Goal: Information Seeking & Learning: Learn about a topic

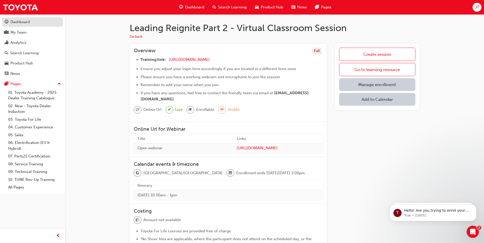
click at [21, 21] on div "Dashboard" at bounding box center [19, 22] width 19 height 6
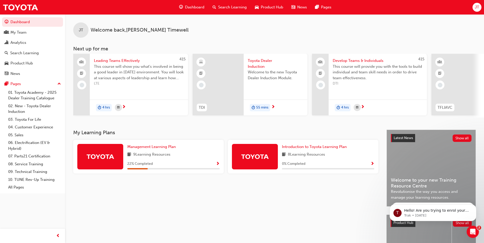
click at [271, 107] on span "next-icon" at bounding box center [273, 107] width 4 height 5
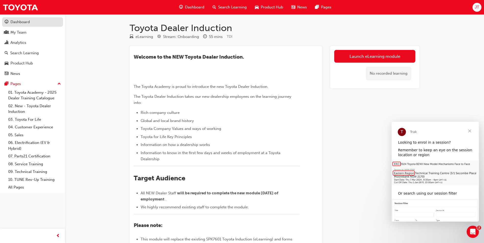
click at [19, 24] on div "Dashboard" at bounding box center [19, 22] width 19 height 6
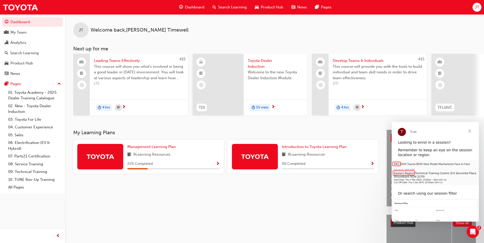
click at [471, 131] on span "Close" at bounding box center [469, 131] width 18 height 18
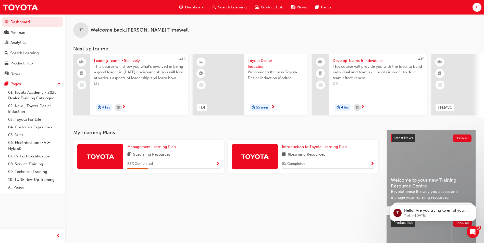
click at [217, 165] on span "Show Progress" at bounding box center [218, 164] width 4 height 5
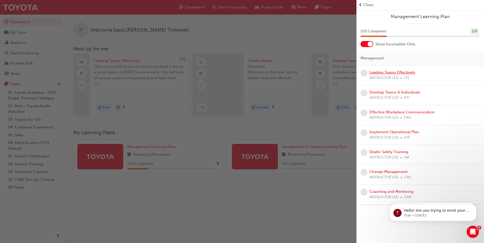
click at [388, 73] on link "Leading Teams Effectively" at bounding box center [392, 72] width 46 height 5
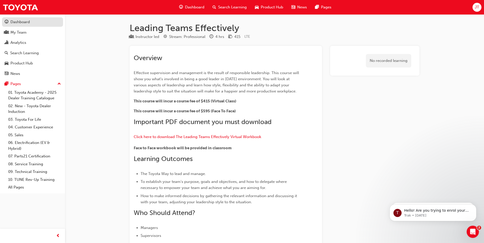
click at [29, 25] on link "Dashboard" at bounding box center [32, 21] width 61 height 9
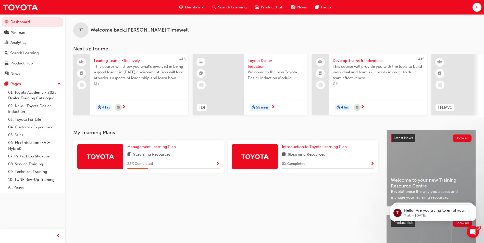
click at [265, 107] on span "55 mins" at bounding box center [262, 108] width 12 height 6
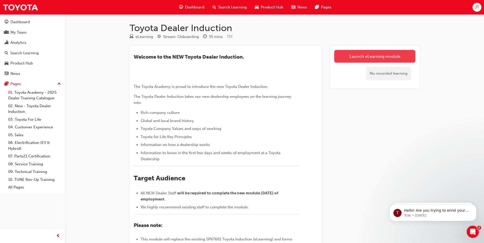
click at [370, 56] on link "Launch eLearning module" at bounding box center [374, 56] width 81 height 13
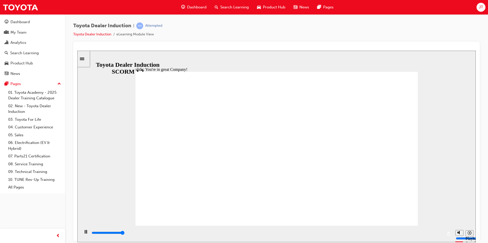
type input "7500"
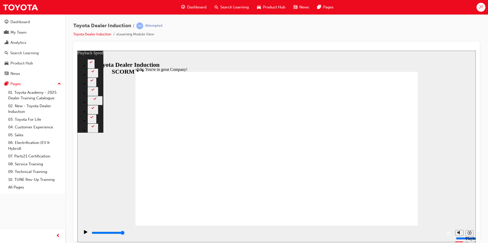
click at [468, 24] on div "Toyota Dealer Induction | Attempted Toyota Dealer Induction eLearning Module Vi…" at bounding box center [276, 31] width 406 height 19
type input "156"
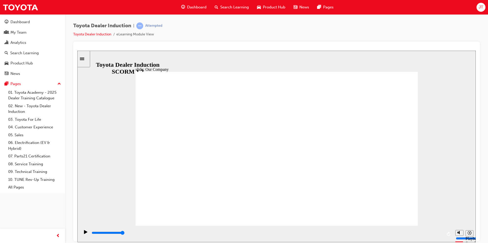
drag, startPoint x: 274, startPoint y: 196, endPoint x: 279, endPoint y: 196, distance: 5.4
drag, startPoint x: 274, startPoint y: 196, endPoint x: 269, endPoint y: 196, distance: 5.4
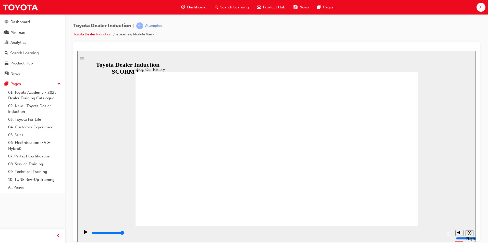
drag, startPoint x: 355, startPoint y: 196, endPoint x: 330, endPoint y: 196, distance: 25.3
drag, startPoint x: 273, startPoint y: 196, endPoint x: 289, endPoint y: 193, distance: 15.8
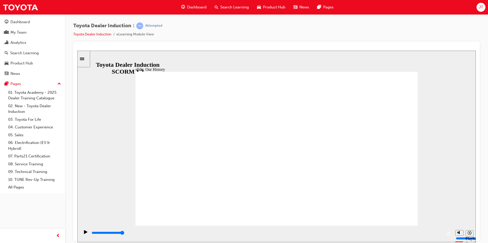
drag, startPoint x: 273, startPoint y: 211, endPoint x: 290, endPoint y: 212, distance: 16.6
drag, startPoint x: 213, startPoint y: 197, endPoint x: 231, endPoint y: 196, distance: 17.4
drag, startPoint x: 255, startPoint y: 234, endPoint x: 278, endPoint y: 235, distance: 23.2
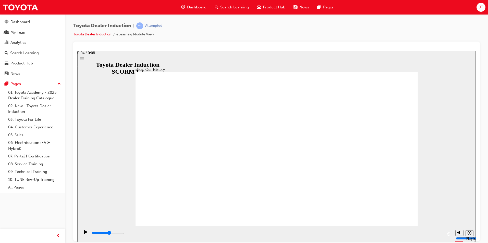
click at [278, 235] on div "playback controls" at bounding box center [266, 233] width 351 height 6
drag, startPoint x: 200, startPoint y: 196, endPoint x: 306, endPoint y: 193, distance: 105.6
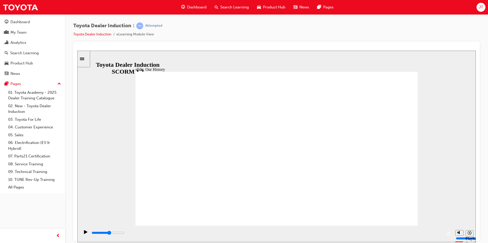
drag, startPoint x: 346, startPoint y: 196, endPoint x: 287, endPoint y: 194, distance: 59.5
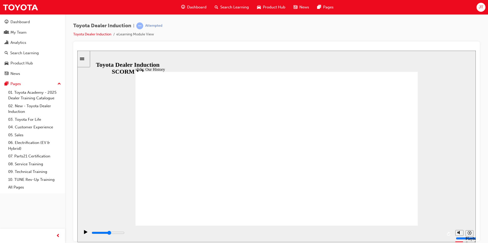
drag, startPoint x: 353, startPoint y: 195, endPoint x: 275, endPoint y: 194, distance: 78.1
drag, startPoint x: 273, startPoint y: 191, endPoint x: 272, endPoint y: 180, distance: 11.2
drag, startPoint x: 294, startPoint y: 173, endPoint x: 298, endPoint y: 174, distance: 4.0
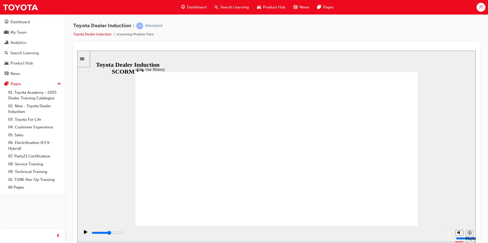
drag, startPoint x: 197, startPoint y: 196, endPoint x: 321, endPoint y: 194, distance: 123.7
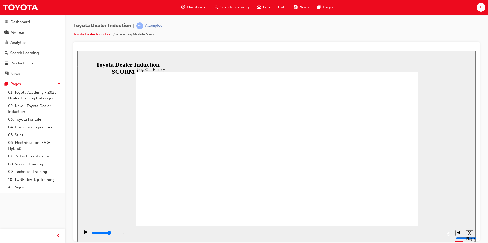
drag, startPoint x: 276, startPoint y: 195, endPoint x: 336, endPoint y: 194, distance: 59.5
drag, startPoint x: 273, startPoint y: 196, endPoint x: 330, endPoint y: 195, distance: 56.9
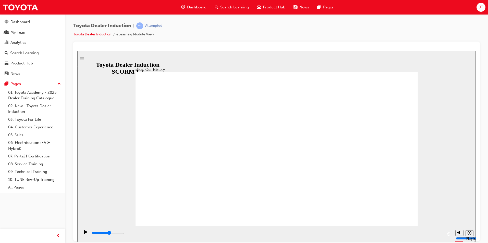
drag, startPoint x: 274, startPoint y: 194, endPoint x: 319, endPoint y: 194, distance: 44.4
drag, startPoint x: 349, startPoint y: 187, endPoint x: 285, endPoint y: 193, distance: 64.3
drag, startPoint x: 255, startPoint y: 193, endPoint x: 295, endPoint y: 195, distance: 40.1
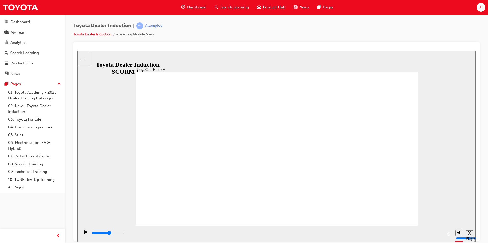
drag, startPoint x: 266, startPoint y: 196, endPoint x: 315, endPoint y: 197, distance: 49.0
drag, startPoint x: 283, startPoint y: 177, endPoint x: 321, endPoint y: 175, distance: 38.6
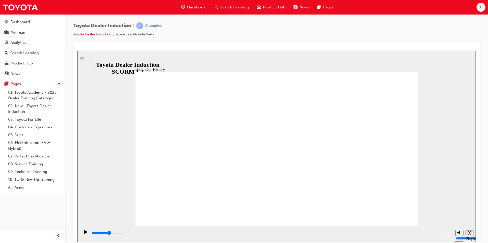
drag, startPoint x: 274, startPoint y: 195, endPoint x: 411, endPoint y: 129, distance: 151.6
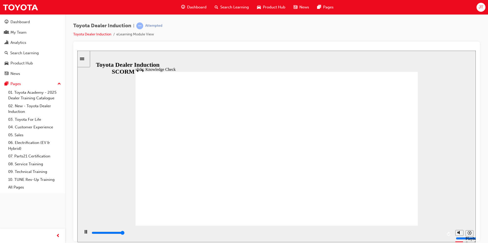
type input "5000"
radio input "true"
type input "5000"
radio input "true"
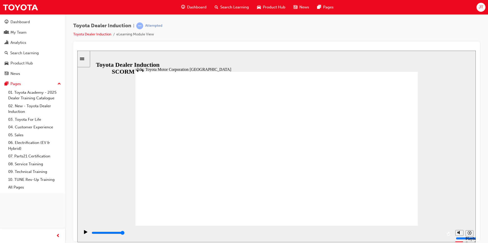
type input "15300"
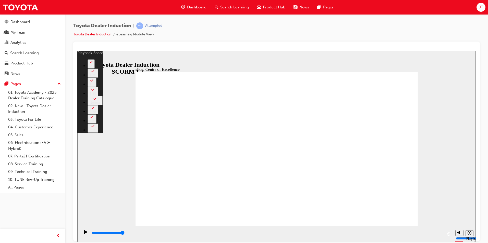
type input "248"
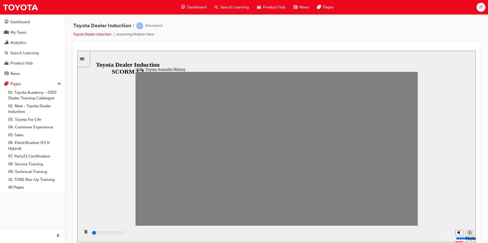
drag, startPoint x: 143, startPoint y: 154, endPoint x: 153, endPoint y: 153, distance: 10.0
drag, startPoint x: 155, startPoint y: 153, endPoint x: 172, endPoint y: 153, distance: 17.3
drag, startPoint x: 171, startPoint y: 154, endPoint x: 187, endPoint y: 156, distance: 16.2
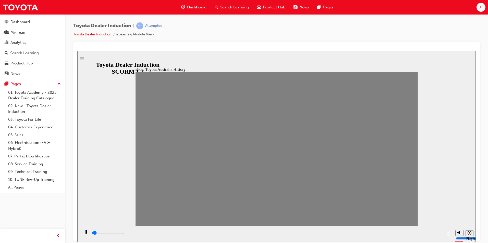
drag, startPoint x: 182, startPoint y: 154, endPoint x: 191, endPoint y: 152, distance: 8.9
drag, startPoint x: 197, startPoint y: 153, endPoint x: 210, endPoint y: 152, distance: 13.3
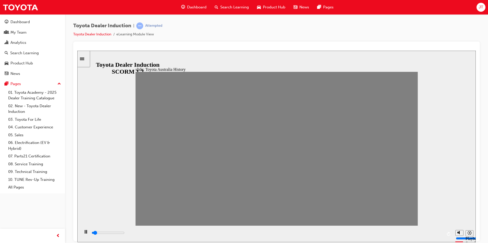
drag, startPoint x: 214, startPoint y: 153, endPoint x: 221, endPoint y: 153, distance: 6.4
drag, startPoint x: 221, startPoint y: 153, endPoint x: 230, endPoint y: 153, distance: 9.2
drag, startPoint x: 235, startPoint y: 153, endPoint x: 245, endPoint y: 152, distance: 10.7
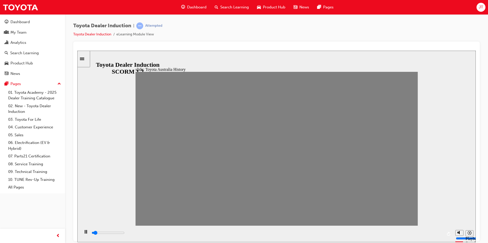
drag, startPoint x: 247, startPoint y: 152, endPoint x: 262, endPoint y: 152, distance: 15.3
drag, startPoint x: 262, startPoint y: 152, endPoint x: 277, endPoint y: 151, distance: 14.8
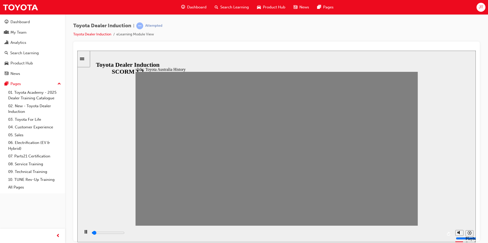
drag, startPoint x: 274, startPoint y: 153, endPoint x: 284, endPoint y: 151, distance: 9.3
drag, startPoint x: 283, startPoint y: 151, endPoint x: 300, endPoint y: 150, distance: 16.9
drag, startPoint x: 297, startPoint y: 153, endPoint x: 308, endPoint y: 152, distance: 10.5
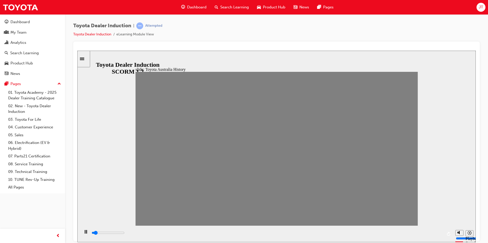
drag, startPoint x: 310, startPoint y: 154, endPoint x: 322, endPoint y: 154, distance: 12.3
drag, startPoint x: 323, startPoint y: 154, endPoint x: 340, endPoint y: 153, distance: 16.4
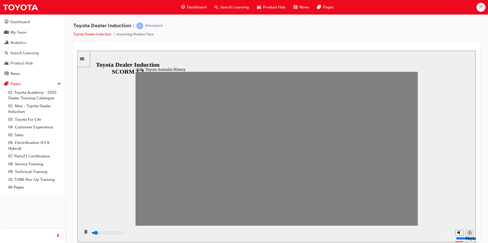
drag, startPoint x: 338, startPoint y: 153, endPoint x: 351, endPoint y: 152, distance: 12.8
drag, startPoint x: 350, startPoint y: 152, endPoint x: 360, endPoint y: 152, distance: 10.2
drag, startPoint x: 365, startPoint y: 154, endPoint x: 376, endPoint y: 152, distance: 11.4
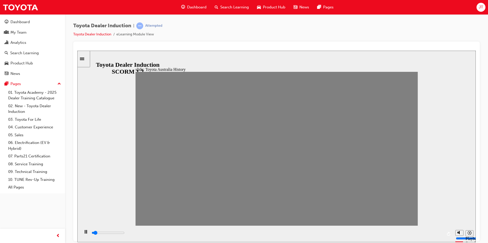
drag, startPoint x: 378, startPoint y: 152, endPoint x: 396, endPoint y: 152, distance: 18.4
drag, startPoint x: 392, startPoint y: 152, endPoint x: 401, endPoint y: 153, distance: 8.4
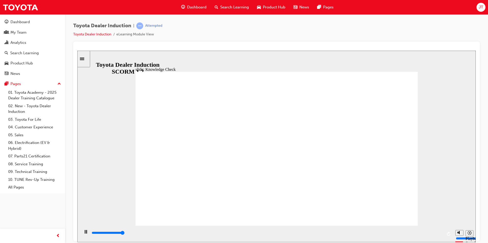
type input "5000"
radio input "true"
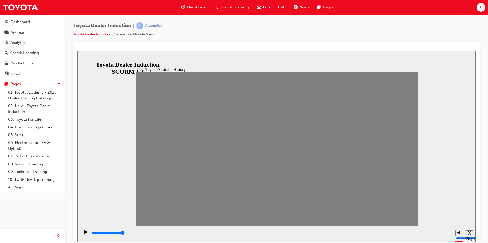
drag, startPoint x: 409, startPoint y: 152, endPoint x: 183, endPoint y: 152, distance: 225.7
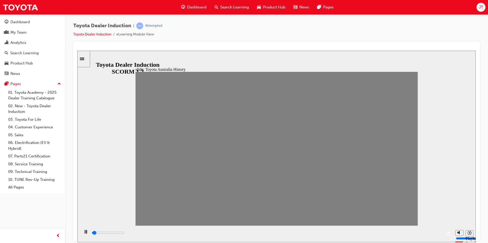
drag, startPoint x: 181, startPoint y: 153, endPoint x: 152, endPoint y: 152, distance: 29.1
type input "0"
type input "2"
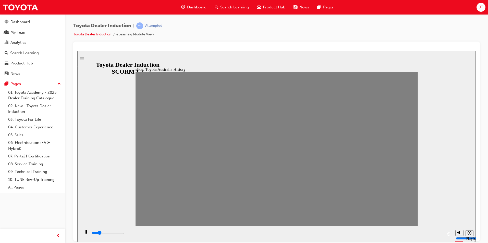
type input "0"
type input "3"
drag, startPoint x: 172, startPoint y: 155, endPoint x: 183, endPoint y: 154, distance: 11.0
type input "0"
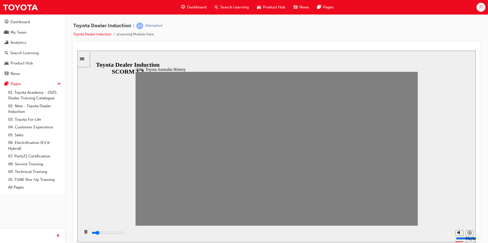
type input "4"
drag, startPoint x: 183, startPoint y: 154, endPoint x: 194, endPoint y: 154, distance: 10.7
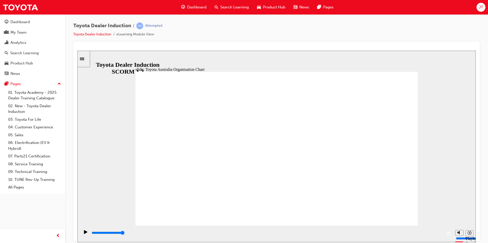
type input "2400"
radio input "true"
type input "4700"
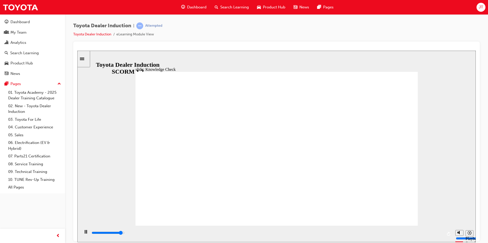
radio input "true"
type input "5000"
radio input "true"
drag, startPoint x: 390, startPoint y: 81, endPoint x: 394, endPoint y: 77, distance: 5.4
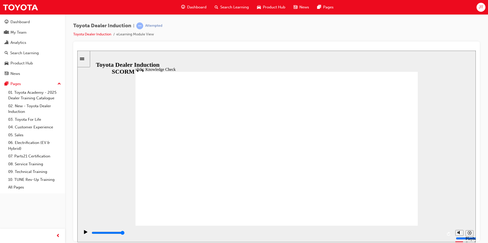
type input "9200"
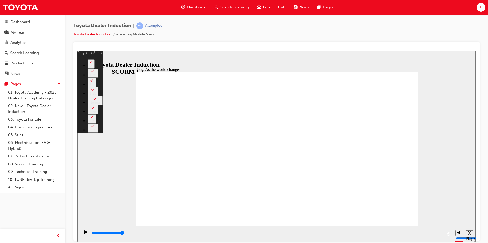
type input "128"
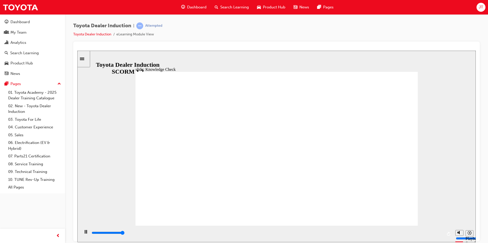
type input "5000"
drag, startPoint x: 441, startPoint y: 234, endPoint x: 427, endPoint y: 235, distance: 13.8
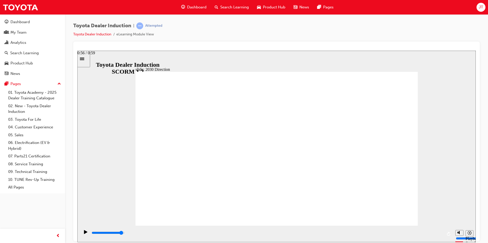
click at [427, 235] on div "playback controls" at bounding box center [266, 233] width 351 height 6
drag, startPoint x: 426, startPoint y: 234, endPoint x: 411, endPoint y: 235, distance: 15.1
click at [411, 235] on div "playback controls" at bounding box center [266, 233] width 351 height 6
drag, startPoint x: 222, startPoint y: 194, endPoint x: 221, endPoint y: 190, distance: 4.6
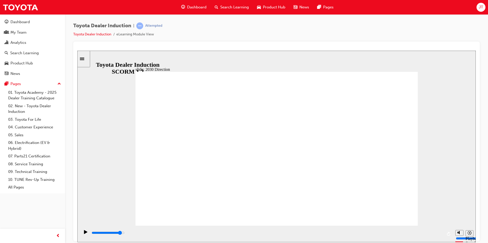
drag, startPoint x: 215, startPoint y: 179, endPoint x: 292, endPoint y: 192, distance: 78.2
type input "5000"
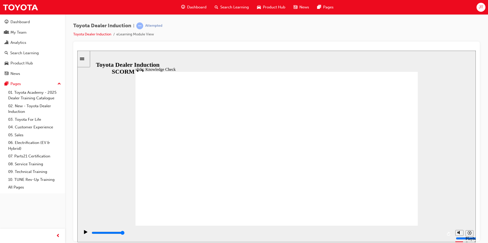
type input "h"
type input "ha"
type input "hap"
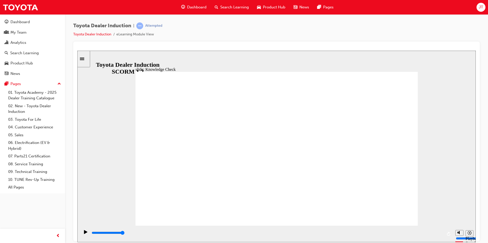
type input "hap"
type input "happ"
type input "happi"
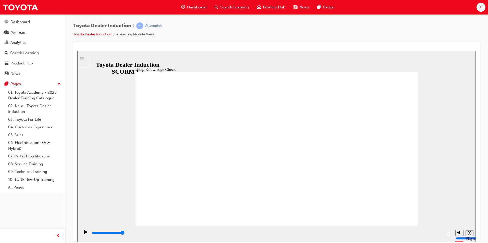
type input "happin"
type input "happine"
type input "happines"
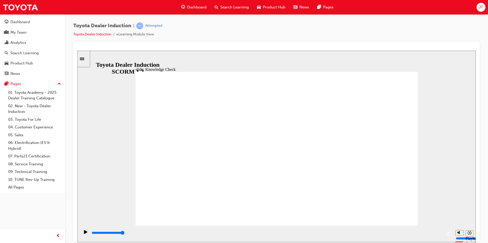
type input "happines"
type input "happiness"
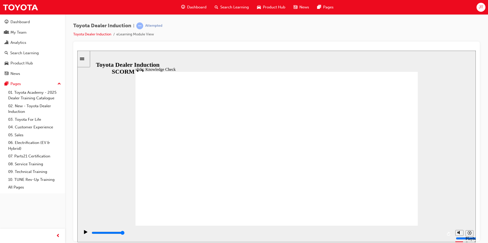
type input "happiness"
type input "5000"
type input "m"
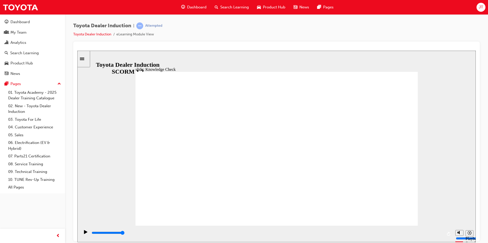
type input "mo"
type input "mov"
type input "move"
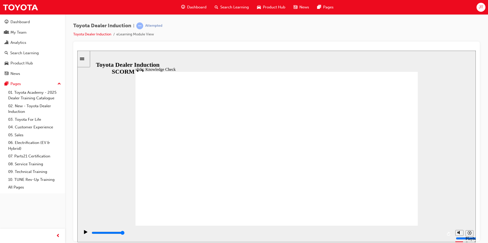
type input "move"
type input "moved"
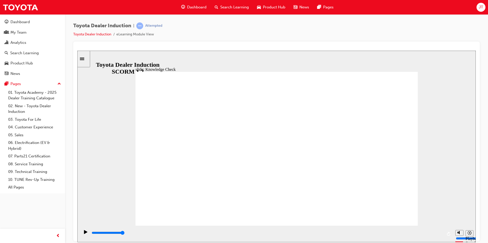
type input "moved"
type input "6500"
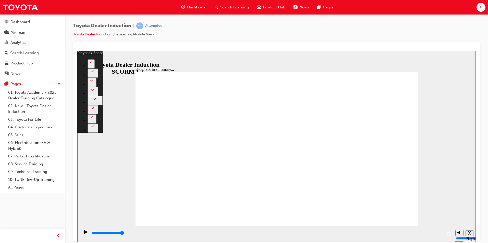
click at [467, 38] on div "Toyota Dealer Induction | Attempted Toyota Dealer Induction eLearning Module Vi…" at bounding box center [276, 31] width 406 height 19
type input "128"
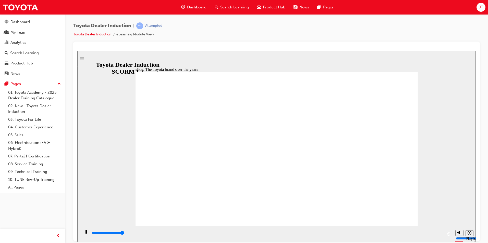
type input "8400"
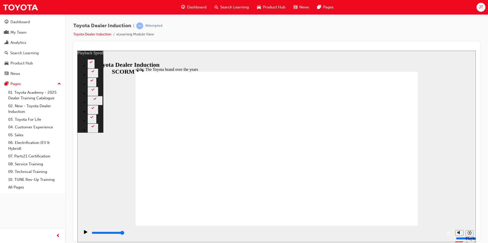
type input "165"
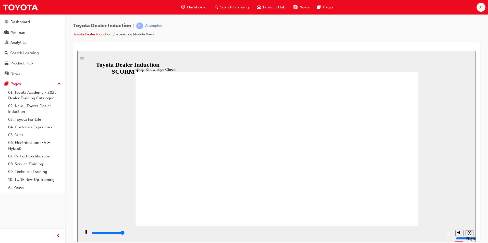
type input "5000"
radio input "true"
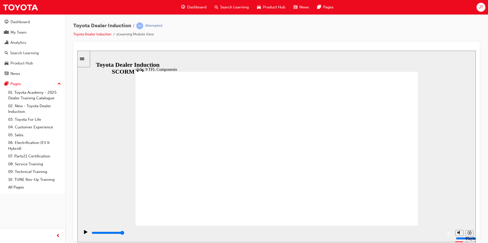
drag, startPoint x: 235, startPoint y: 189, endPoint x: 270, endPoint y: 184, distance: 34.8
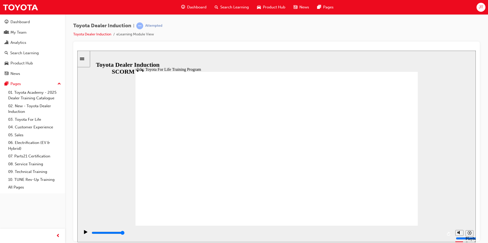
type input "10800"
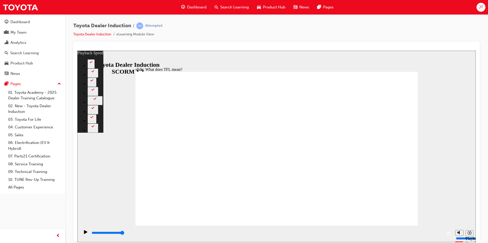
type input "139"
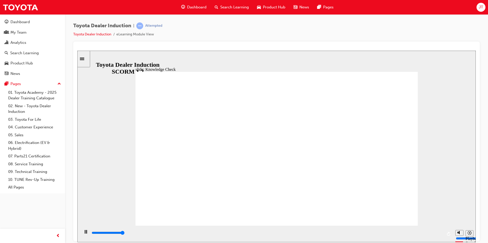
type input "5000"
radio input "true"
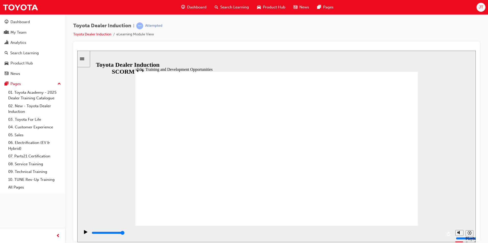
drag, startPoint x: 332, startPoint y: 130, endPoint x: 313, endPoint y: 131, distance: 18.1
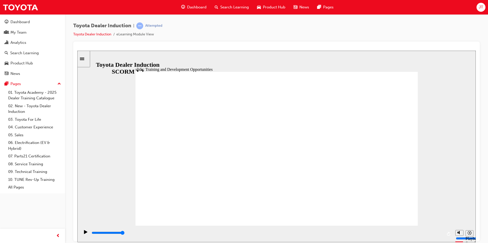
type input "5000"
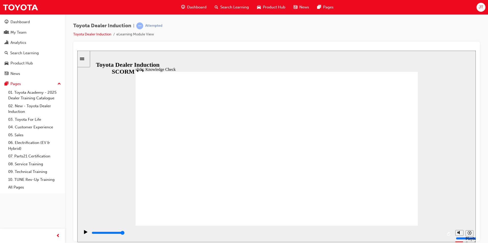
radio input "true"
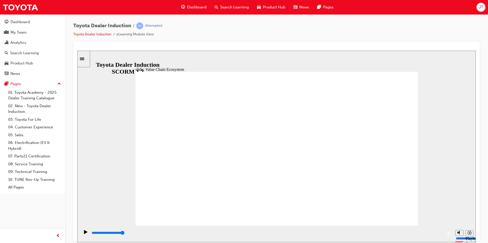
type input "4300"
type input "11300"
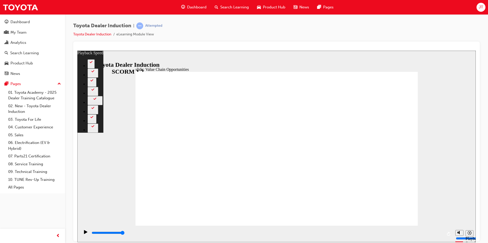
type input "64"
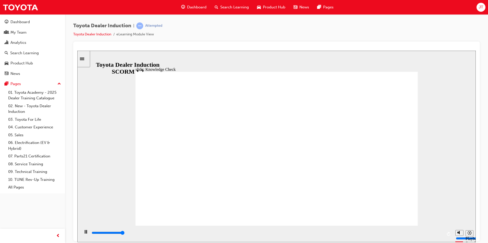
type input "5000"
radio input "true"
type input "5000"
radio input "true"
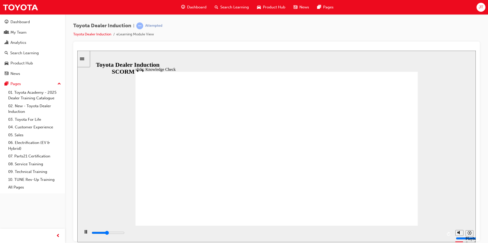
type input "3300"
type input "E"
type input "3500"
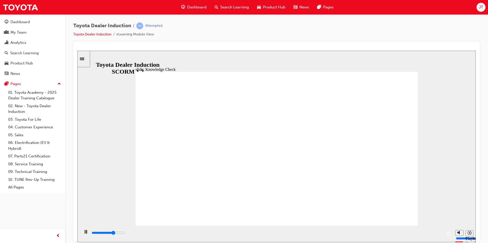
type input "En"
type input "3800"
type input "Eng"
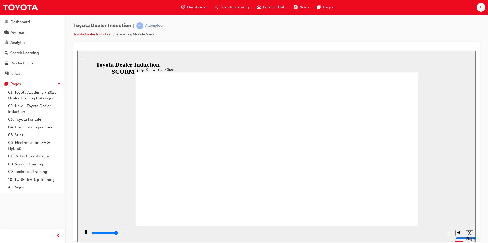
type input "4000"
type input "Enga"
type input "4100"
type input "Engag"
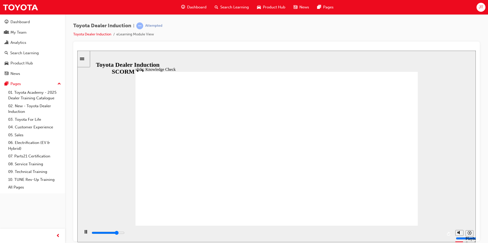
type input "Engag"
type input "4200"
type input "Engage"
type input "4500"
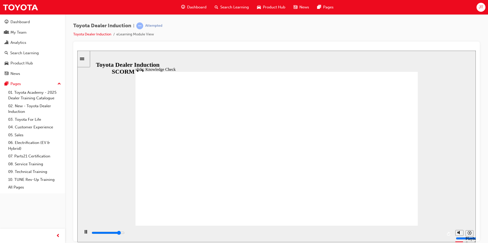
type input "Engage"
type input "5000"
type input "Engage m"
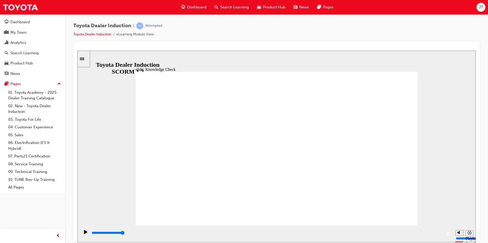
type input "Engage mo"
type input "Engage mob"
type input "Engage mobi"
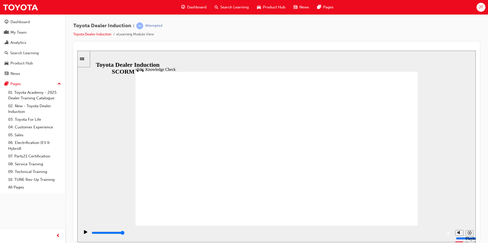
type input "Engage mobi"
type input "Engage mobil"
type input "Engage mobile"
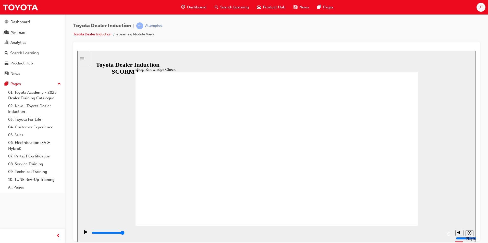
type input "Engage mobile"
type input "Engage mobile a"
type input "Engage mobile ap"
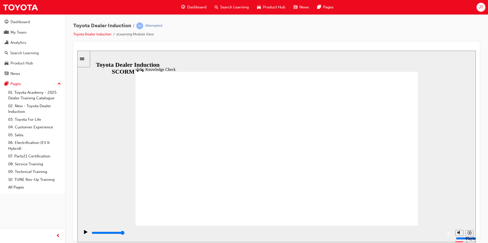
type input "Engage mobile ap"
type input "Engage mobile app"
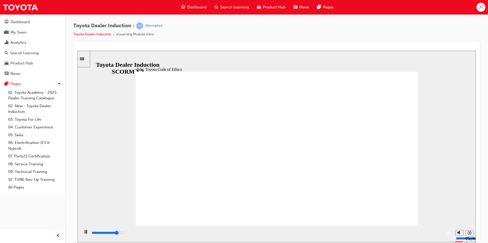
type input "800"
type input "Engage mobile app"
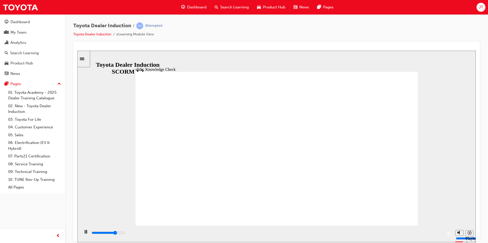
type input "3800"
type input "Engage mobil app"
type input "3900"
type input "Engage mobi app"
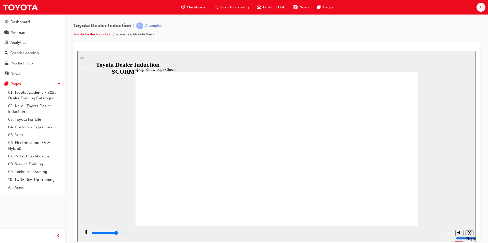
type input "Engage mobi app"
type input "4100"
type input "Engage mob app"
type input "4300"
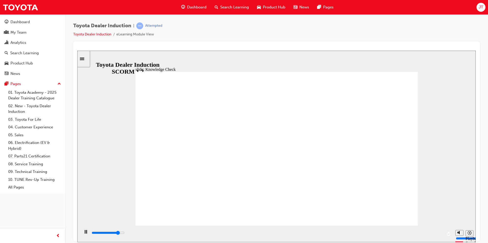
type input "Engage mo app"
type input "4500"
type input "Engage m app"
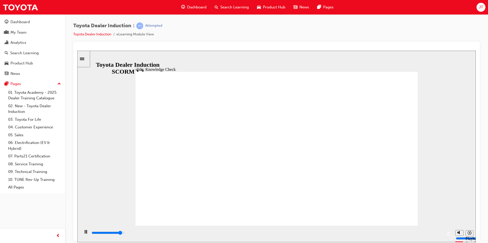
type input "4700"
type input "Engage app"
type input "4800"
type input "Engage app"
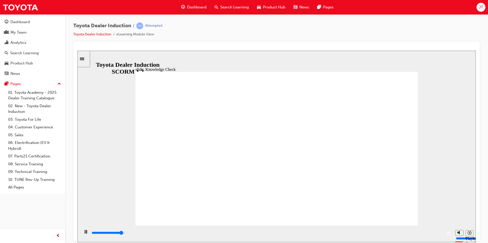
type input "Engage app"
type input "5000"
type input "Engage app"
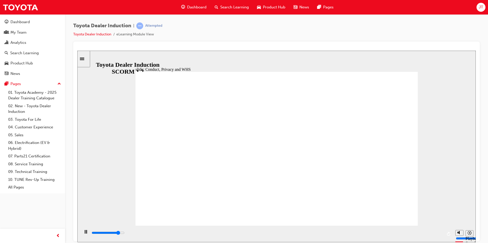
type input "8400"
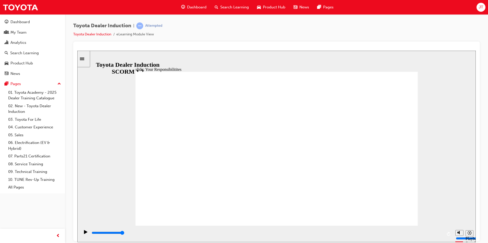
checkbox input "true"
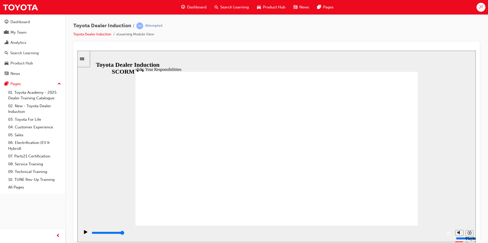
checkbox input "true"
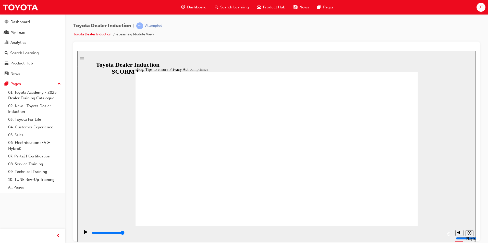
drag, startPoint x: 395, startPoint y: 206, endPoint x: 393, endPoint y: 212, distance: 7.1
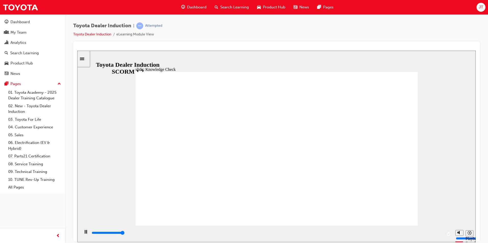
type input "5000"
drag, startPoint x: 208, startPoint y: 212, endPoint x: 207, endPoint y: 204, distance: 8.1
checkbox input "true"
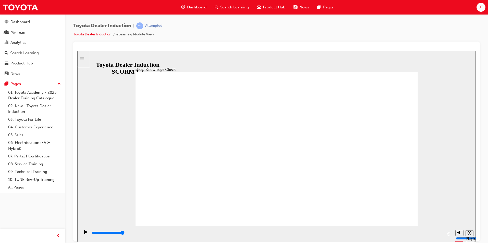
checkbox input "true"
checkbox input "false"
checkbox input "true"
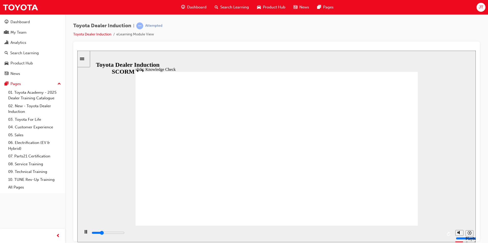
type input "1400"
checkbox input "true"
drag, startPoint x: 210, startPoint y: 140, endPoint x: 210, endPoint y: 148, distance: 7.9
type input "1800"
checkbox input "true"
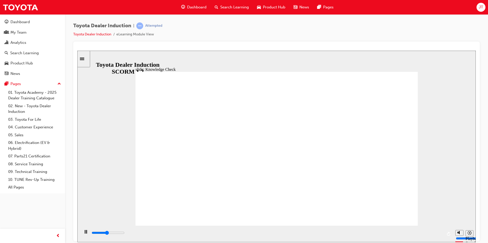
type input "2300"
checkbox input "true"
type input "2800"
checkbox input "true"
type input "3200"
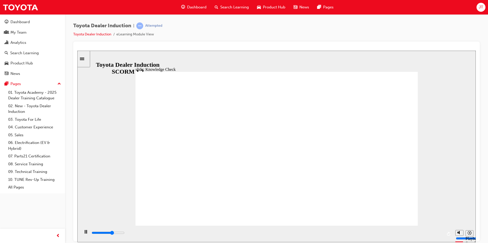
checkbox input "true"
type input "3900"
checkbox input "true"
type input "5000"
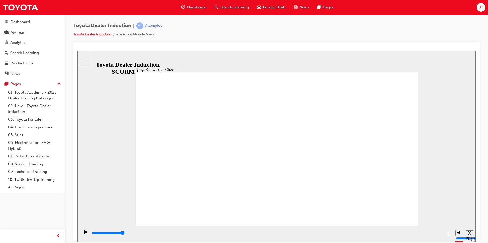
radio input "true"
type input "4400"
checkbox input "true"
type input "5000"
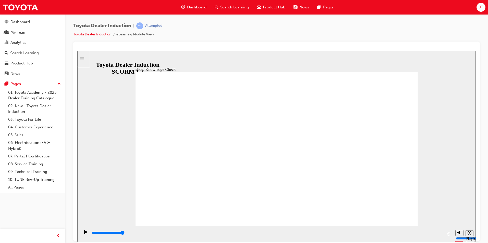
checkbox input "true"
type input "5000"
checkbox input "true"
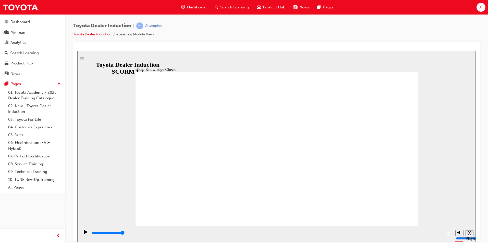
drag, startPoint x: 211, startPoint y: 172, endPoint x: 211, endPoint y: 180, distance: 8.7
checkbox input "true"
drag, startPoint x: 210, startPoint y: 187, endPoint x: 210, endPoint y: 179, distance: 8.2
checkbox input "true"
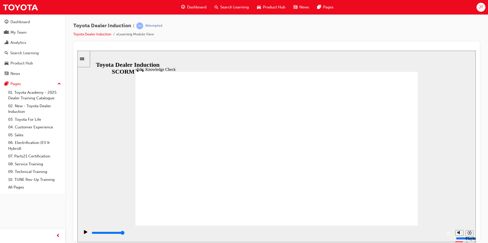
type input "9900"
click at [26, 23] on div "Dashboard" at bounding box center [19, 22] width 19 height 6
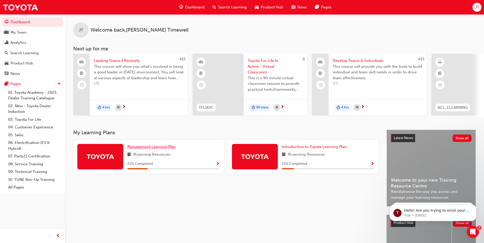
click at [142, 149] on span "Management Learning Plan" at bounding box center [151, 147] width 48 height 5
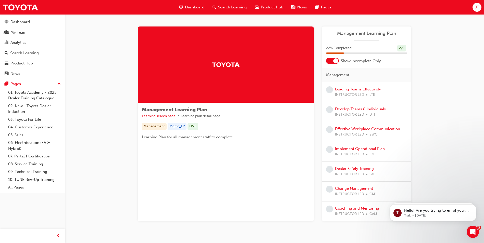
click at [349, 209] on link "Coaching and Mentoring" at bounding box center [357, 208] width 44 height 5
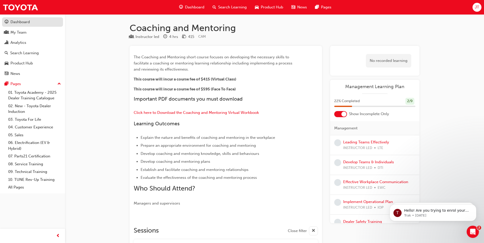
click at [15, 24] on div "Dashboard" at bounding box center [19, 22] width 19 height 6
